Goal: Information Seeking & Learning: Learn about a topic

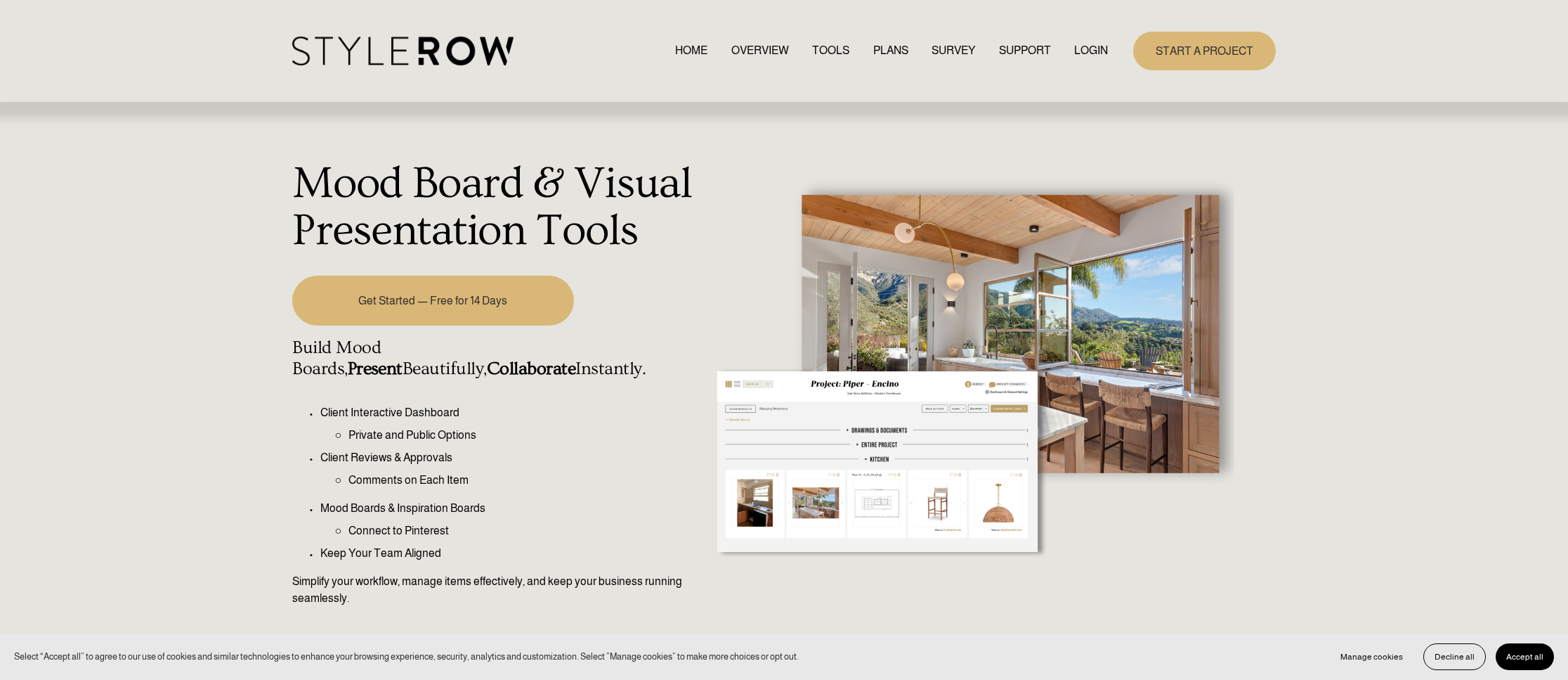
click at [750, 52] on link "OVERVIEW" at bounding box center [760, 50] width 58 height 19
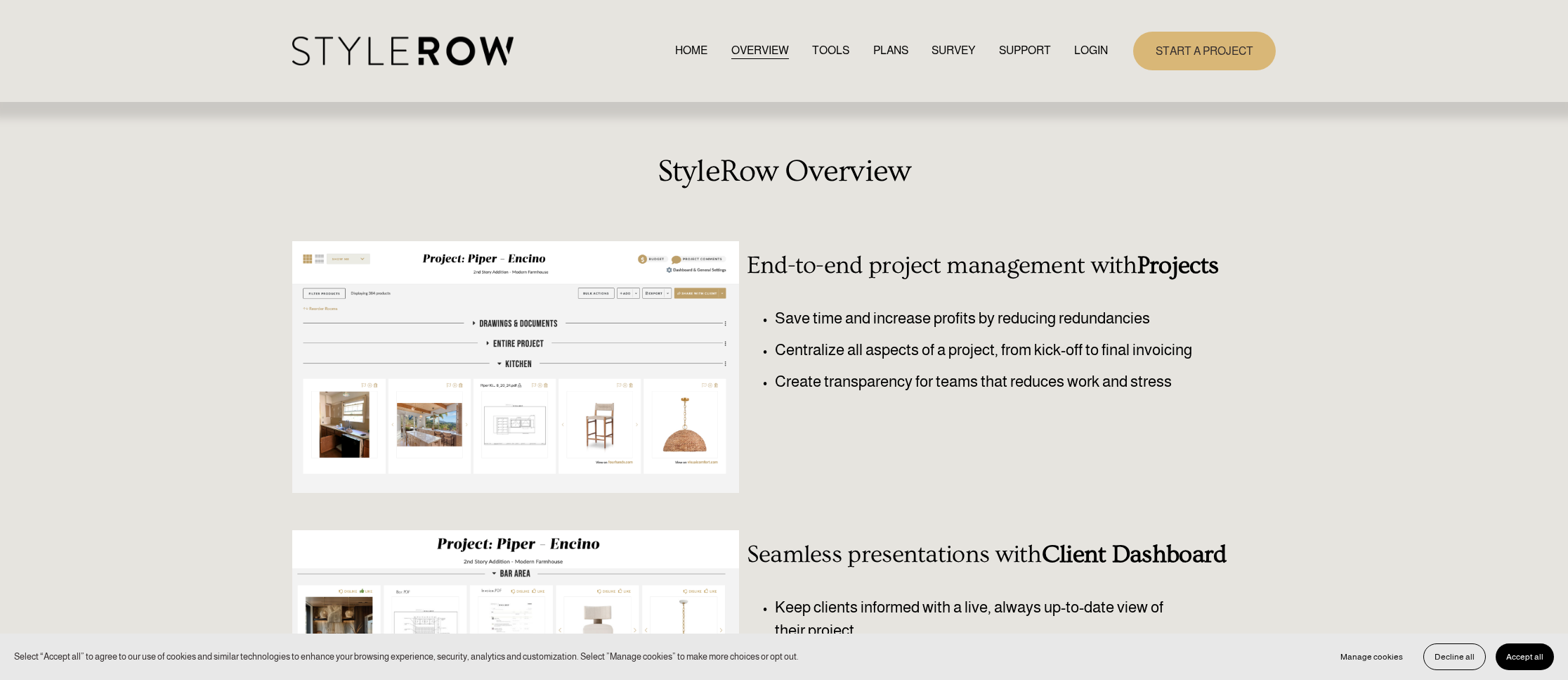
click at [825, 51] on link "TOOLS" at bounding box center [831, 50] width 37 height 19
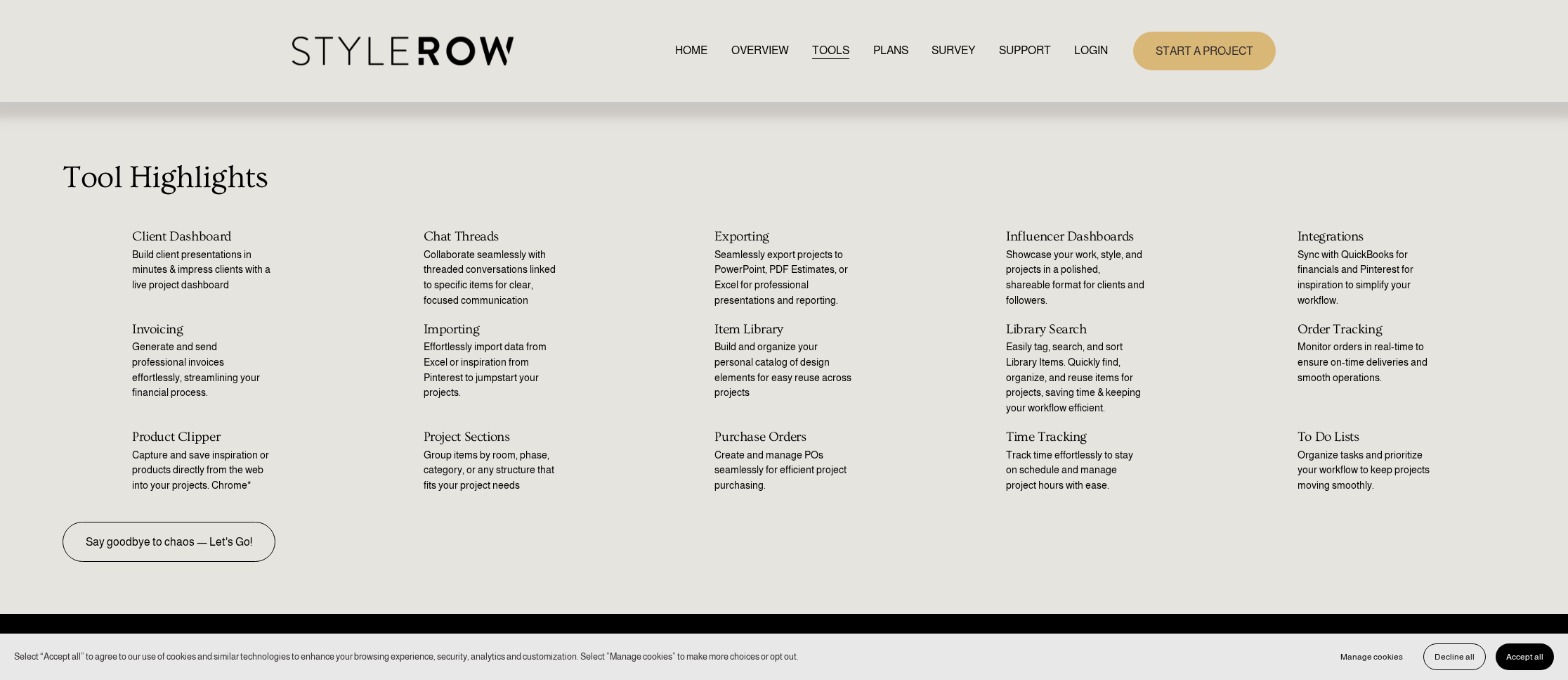
click at [893, 51] on link "PLANS" at bounding box center [891, 50] width 35 height 19
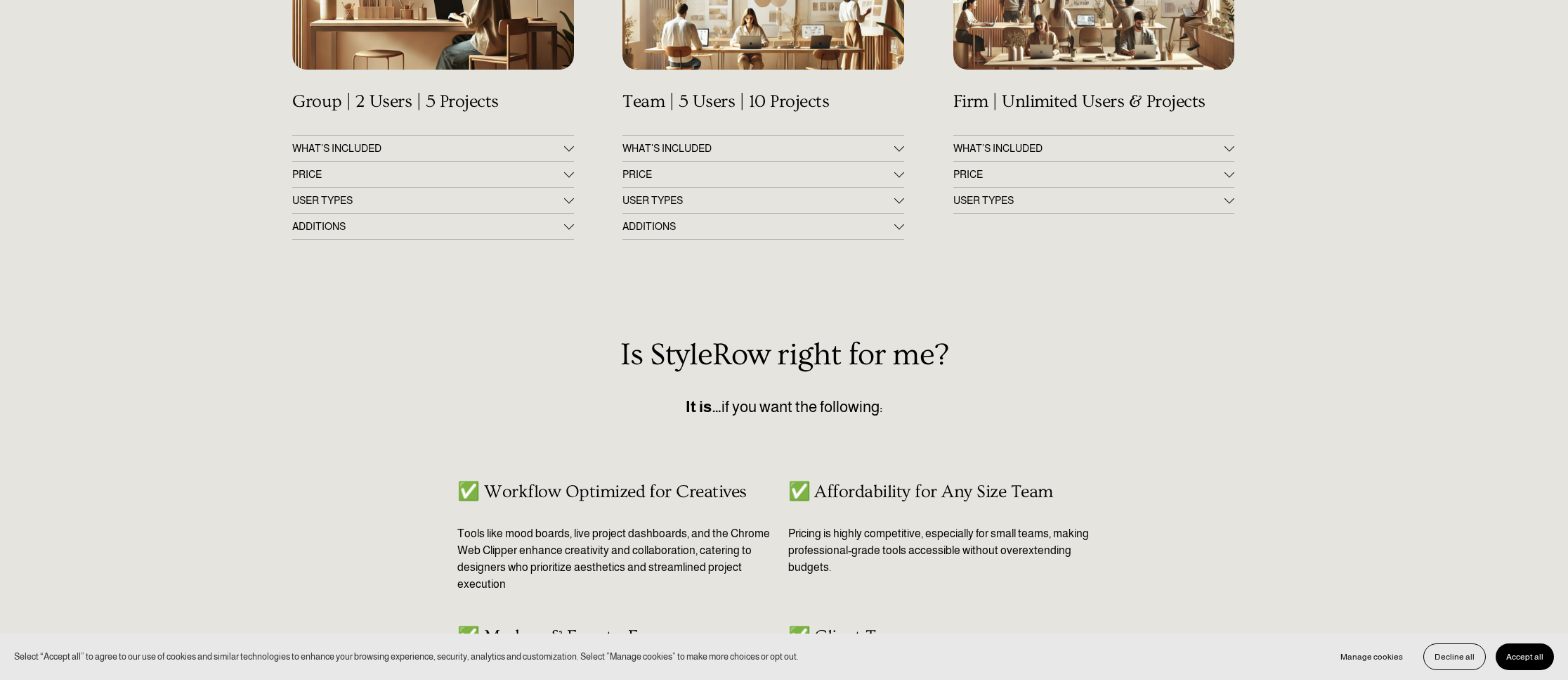
scroll to position [261, 0]
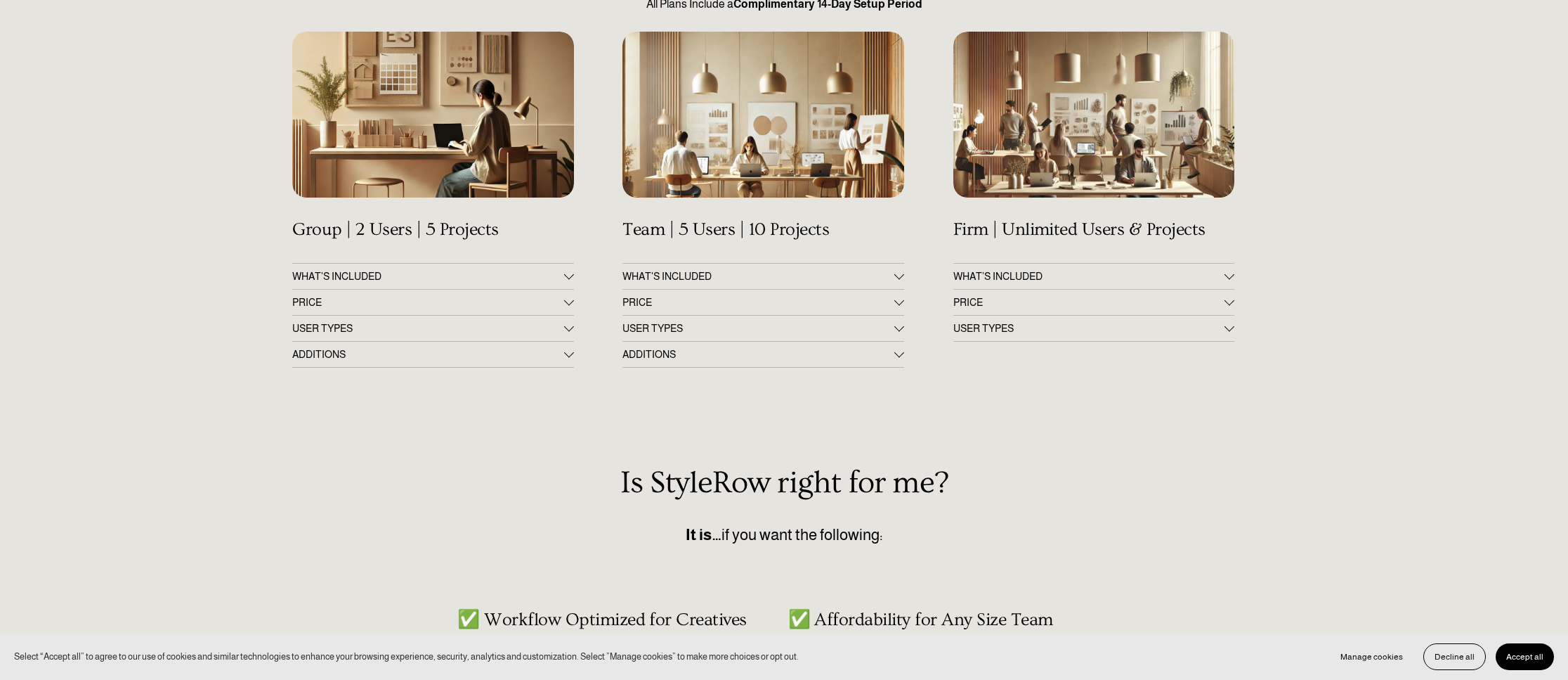
click at [566, 302] on div at bounding box center [569, 300] width 10 height 10
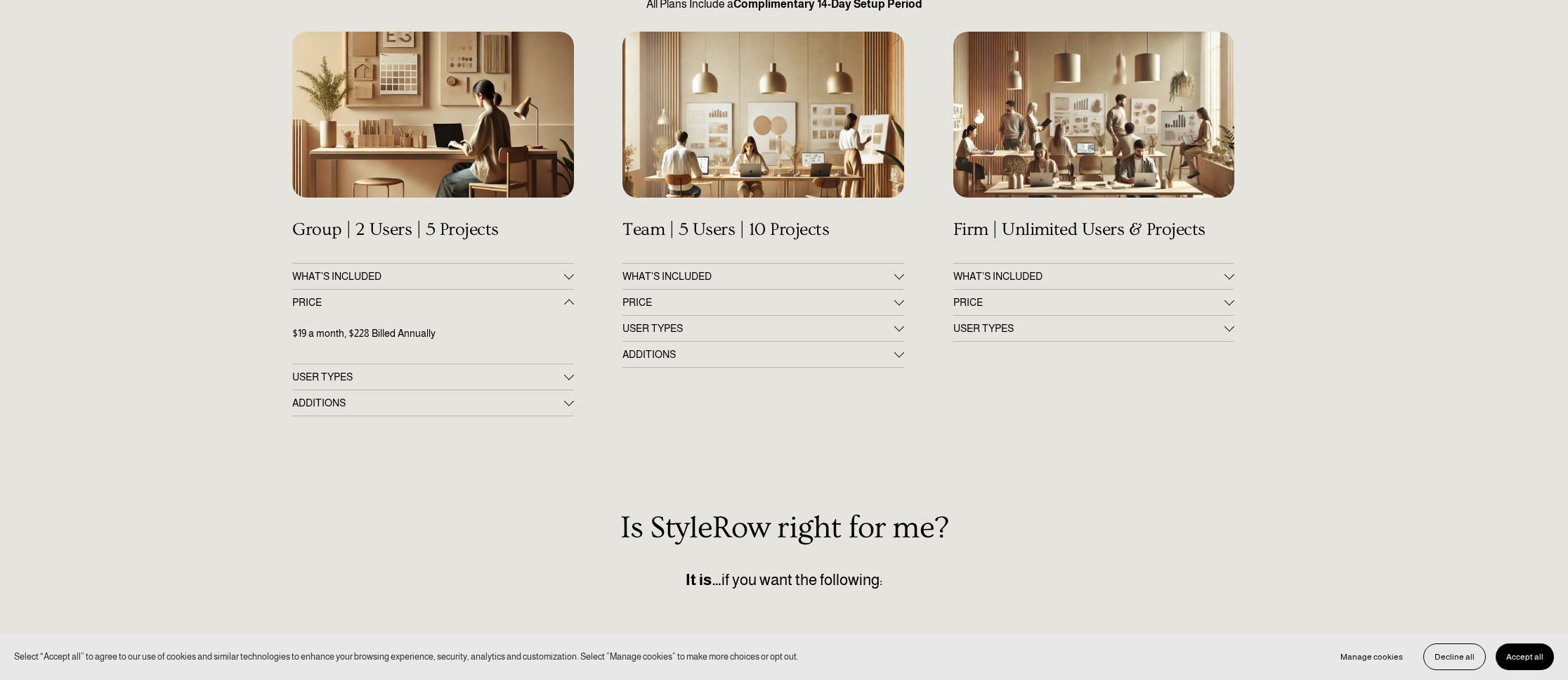
click at [1230, 303] on div at bounding box center [1229, 300] width 10 height 10
click at [897, 303] on div at bounding box center [899, 300] width 10 height 10
